Goal: Find specific page/section: Find specific page/section

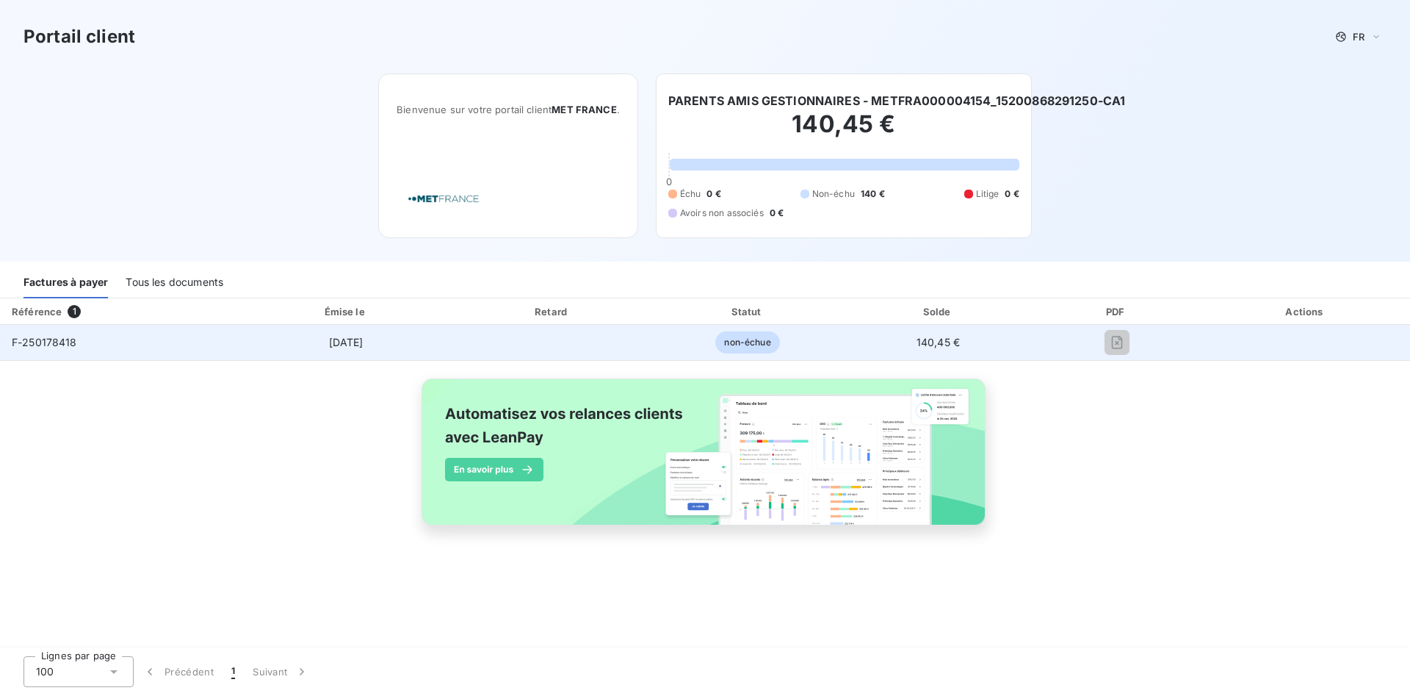
click at [1045, 331] on div at bounding box center [1116, 343] width 145 height 24
click at [1048, 342] on div at bounding box center [1116, 343] width 145 height 24
click at [743, 342] on span "non-échue" at bounding box center [747, 342] width 64 height 22
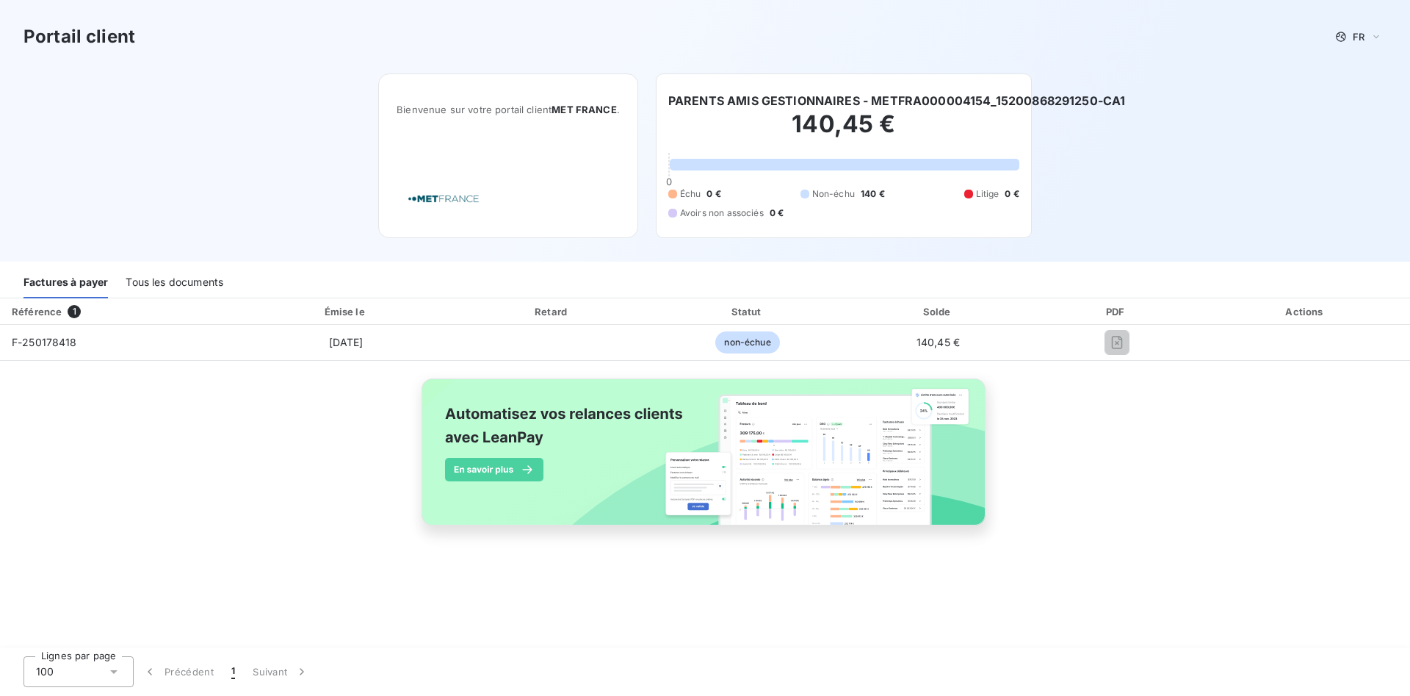
click at [169, 286] on div "Tous les documents" at bounding box center [175, 282] width 98 height 31
